Goal: Information Seeking & Learning: Learn about a topic

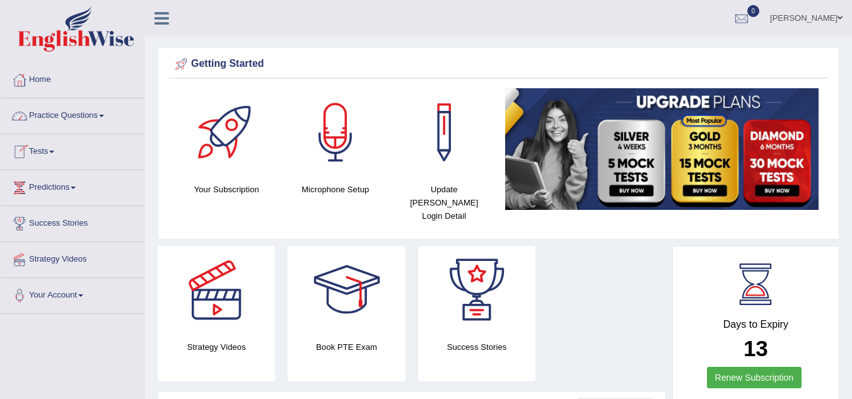
click at [72, 112] on link "Practice Questions" at bounding box center [73, 114] width 144 height 32
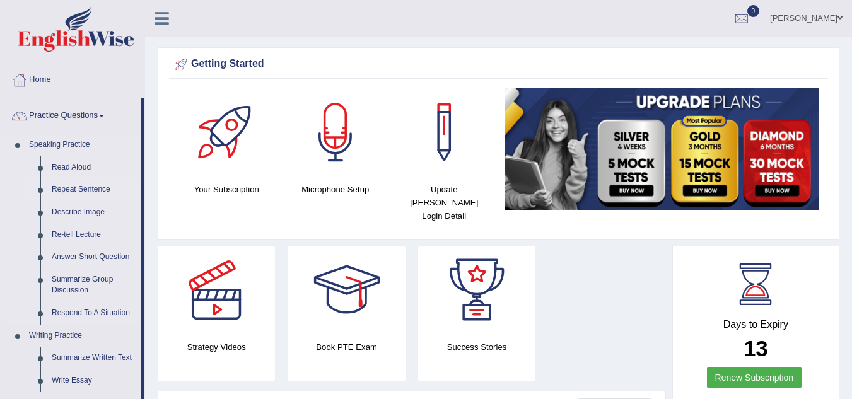
click at [95, 185] on link "Repeat Sentence" at bounding box center [93, 190] width 95 height 23
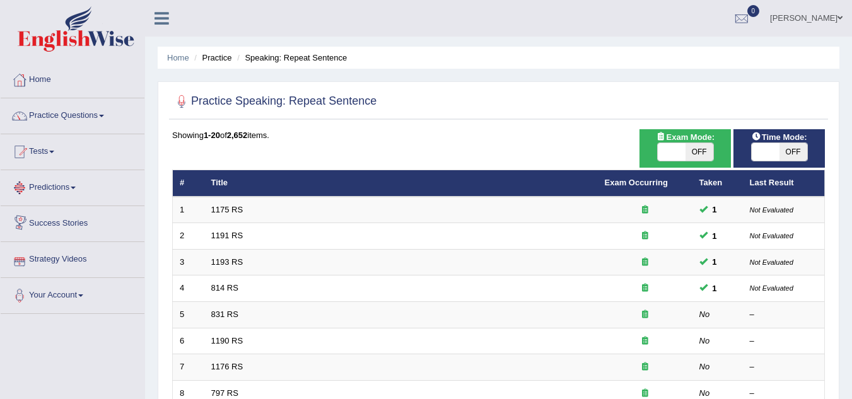
click at [74, 185] on link "Predictions" at bounding box center [73, 186] width 144 height 32
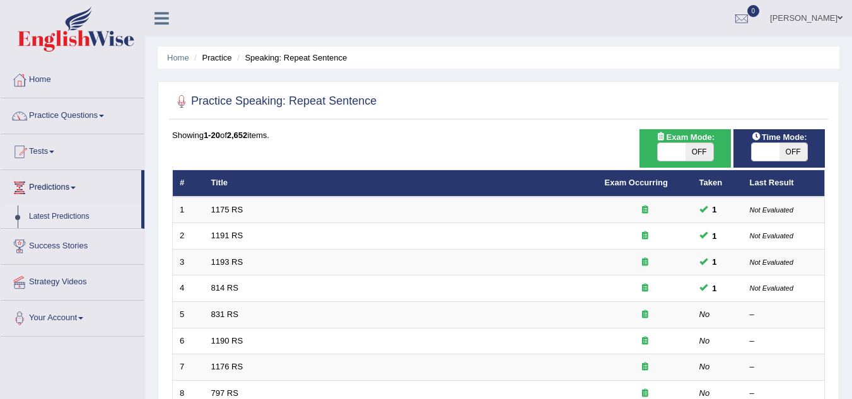
click at [74, 216] on link "Latest Predictions" at bounding box center [82, 217] width 118 height 23
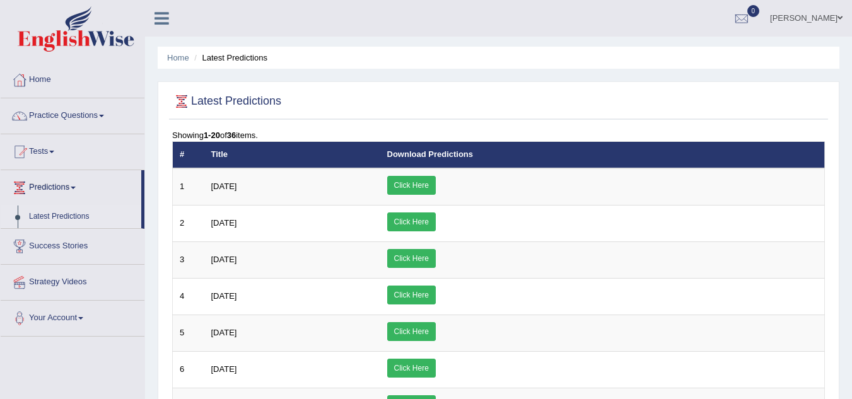
click at [823, 15] on link "[PERSON_NAME]" at bounding box center [806, 16] width 91 height 33
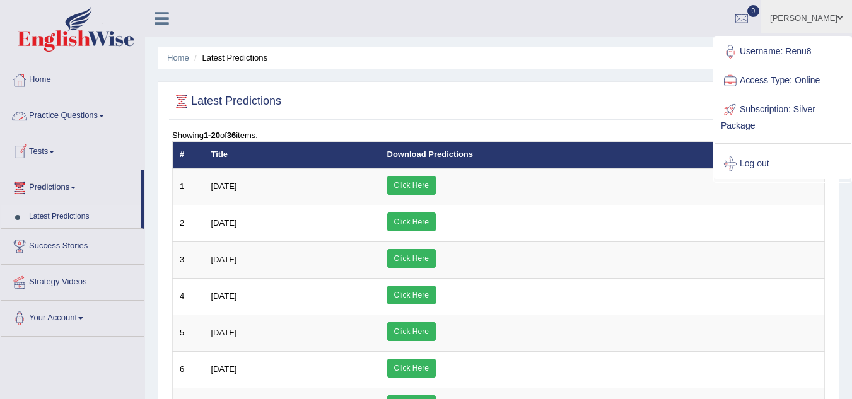
click at [58, 109] on link "Practice Questions" at bounding box center [73, 114] width 144 height 32
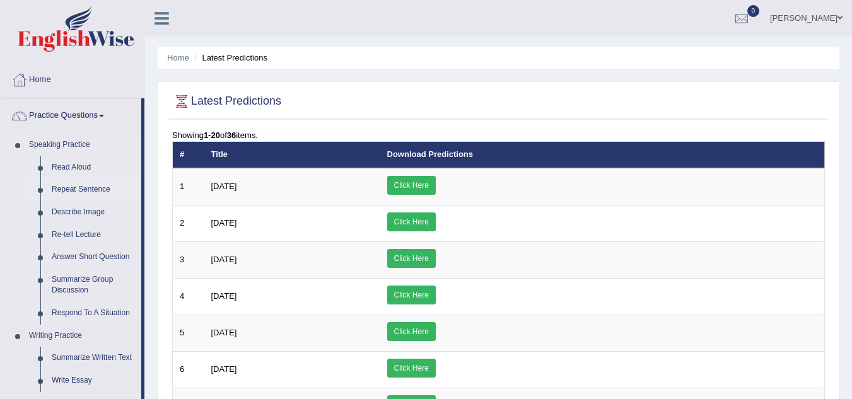
click at [101, 187] on link "Repeat Sentence" at bounding box center [93, 190] width 95 height 23
